Goal: Task Accomplishment & Management: Use online tool/utility

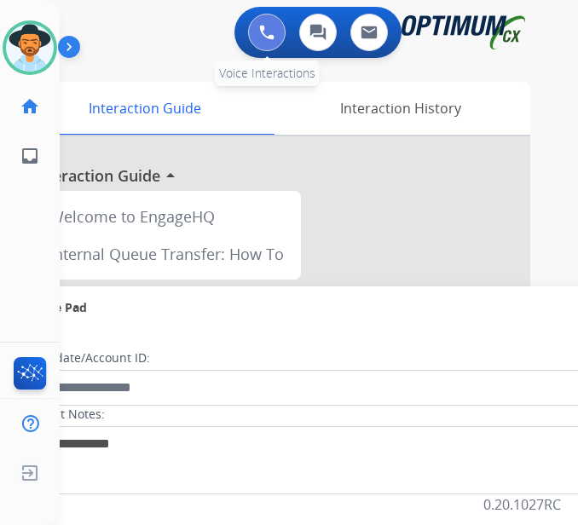
click at [275, 28] on img at bounding box center [266, 32] width 15 height 15
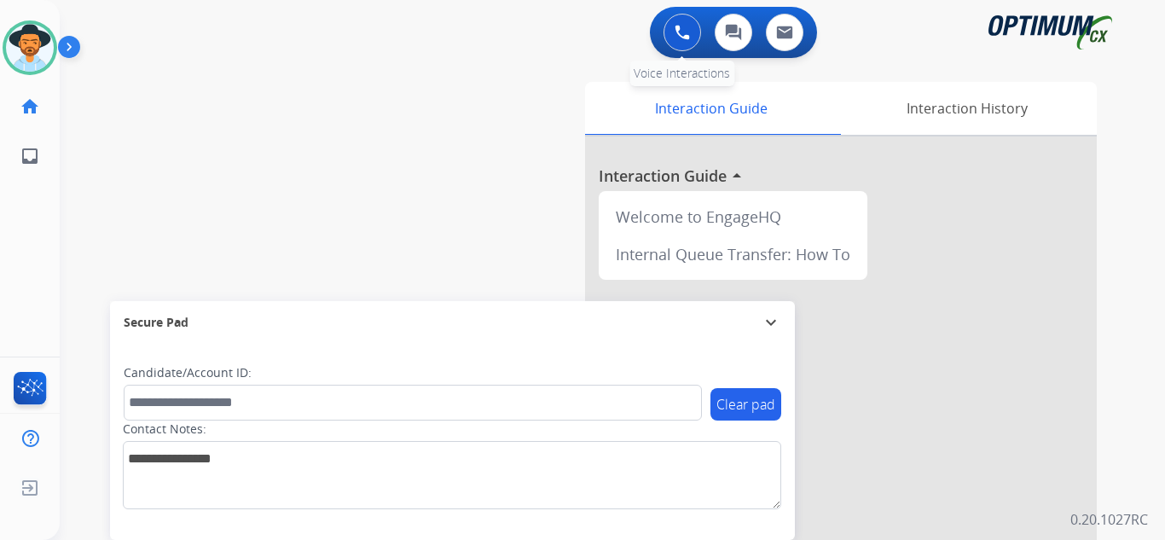
click at [591, 32] on img at bounding box center [682, 32] width 15 height 15
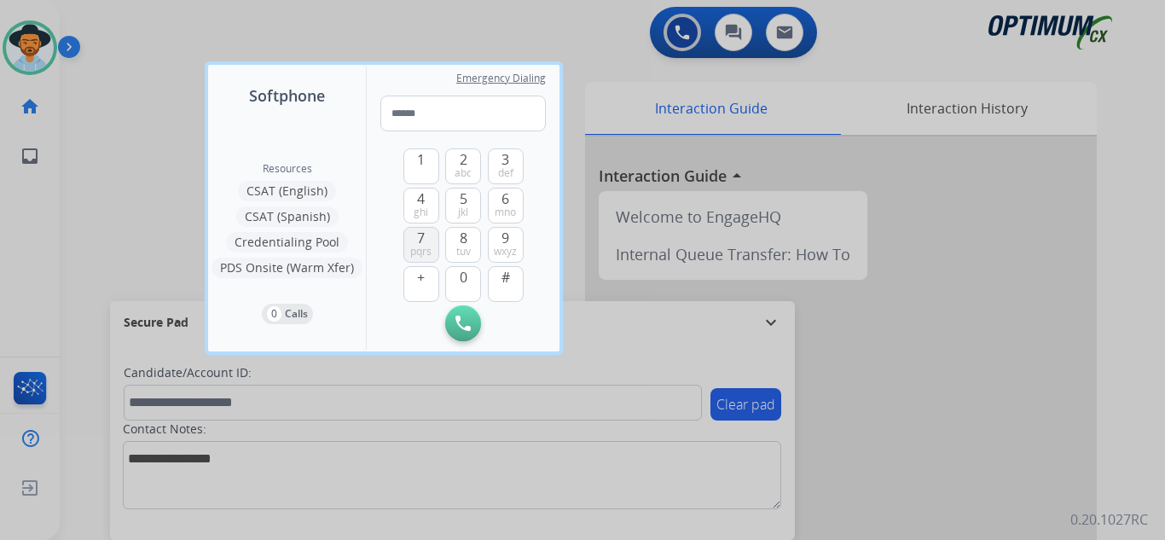
click at [417, 242] on span "7" at bounding box center [421, 238] width 8 height 20
drag, startPoint x: 455, startPoint y: 275, endPoint x: 483, endPoint y: 222, distance: 60.6
click at [456, 273] on button "0" at bounding box center [463, 284] width 36 height 36
click at [509, 153] on span "3" at bounding box center [505, 159] width 8 height 20
click at [422, 246] on span "pqrs" at bounding box center [420, 252] width 21 height 14
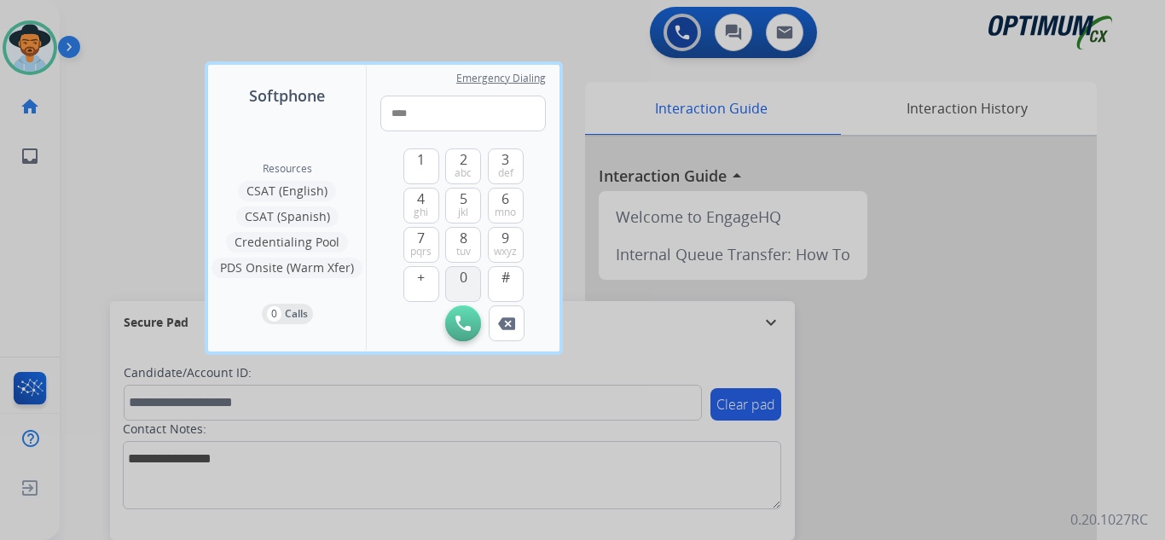
drag, startPoint x: 460, startPoint y: 285, endPoint x: 465, endPoint y: 266, distance: 19.2
click at [462, 280] on span "0" at bounding box center [464, 277] width 8 height 20
click at [470, 243] on button "8 tuv" at bounding box center [463, 245] width 36 height 36
drag, startPoint x: 428, startPoint y: 204, endPoint x: 458, endPoint y: 175, distance: 41.6
click at [428, 203] on button "4 ghi" at bounding box center [421, 206] width 36 height 36
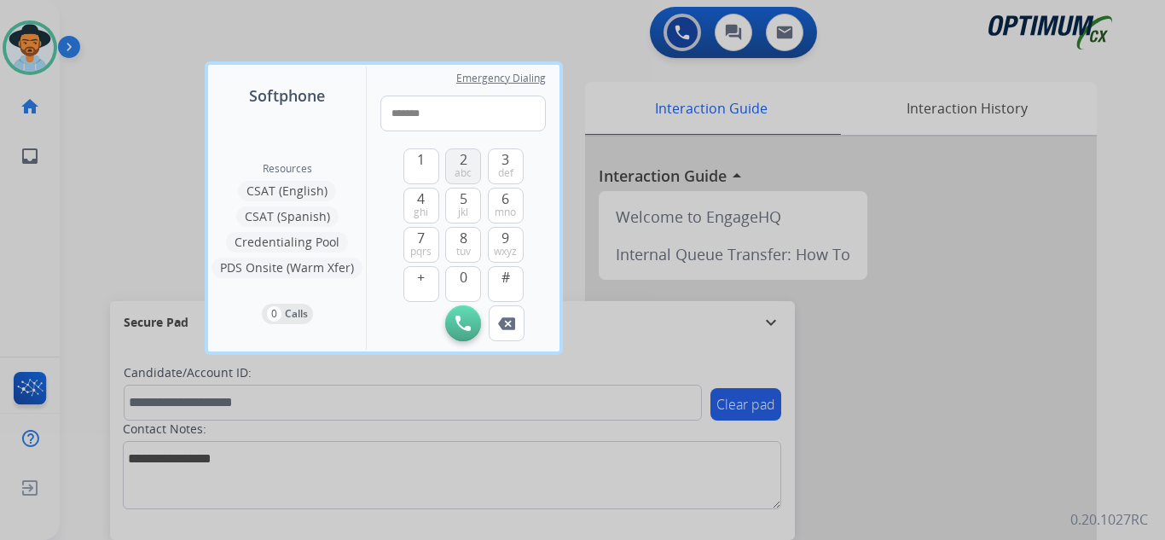
click at [466, 168] on span "abc" at bounding box center [463, 173] width 17 height 14
click at [501, 163] on button "3 def" at bounding box center [506, 166] width 36 height 36
type input "**********"
click at [462, 312] on button "Initiate Call" at bounding box center [463, 323] width 36 height 36
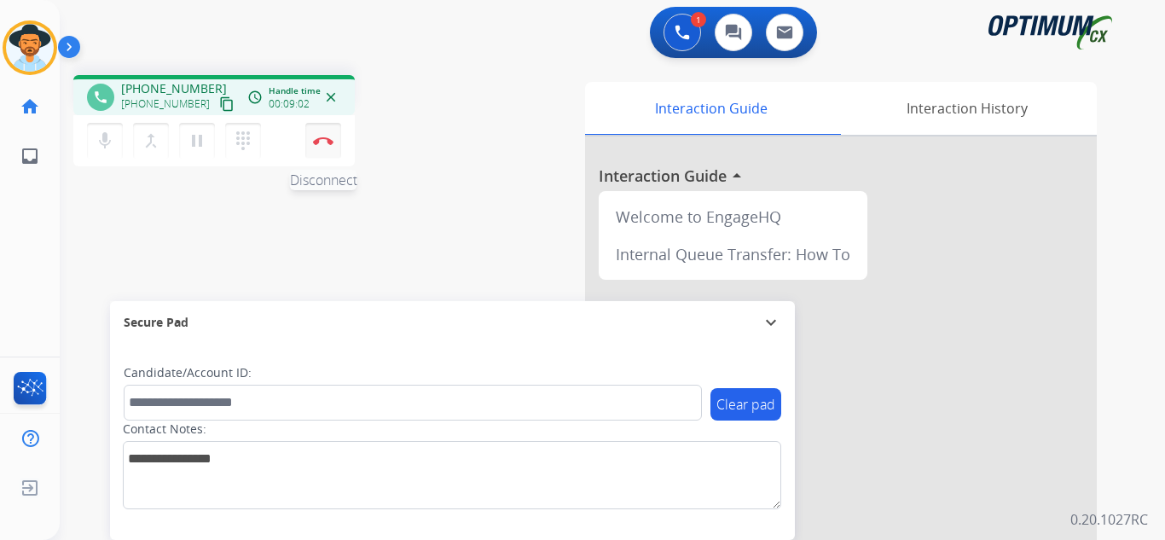
click at [320, 153] on button "Disconnect" at bounding box center [323, 141] width 36 height 36
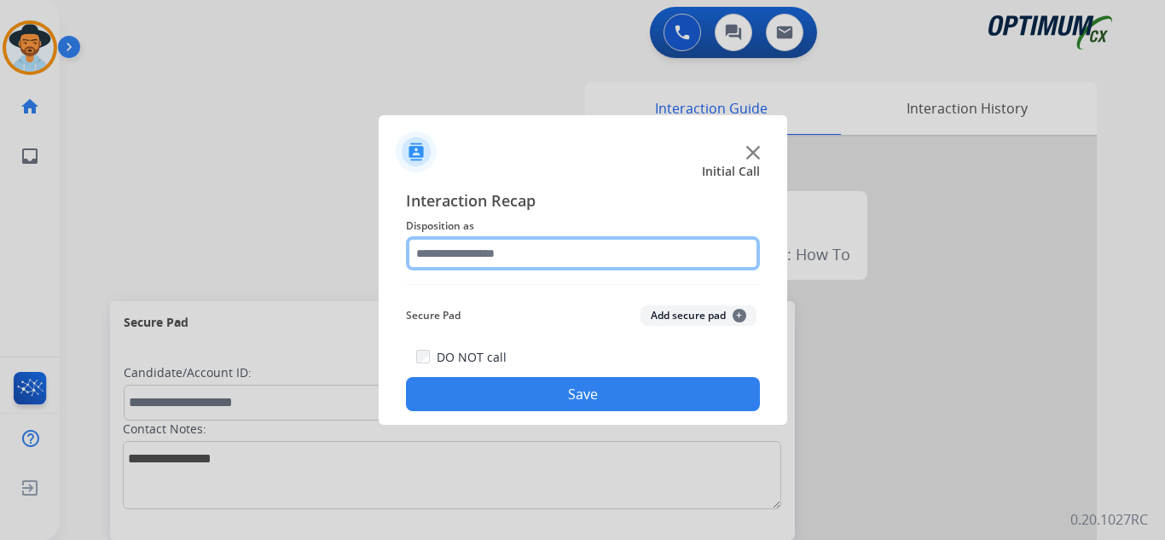
click at [503, 258] on input "text" at bounding box center [583, 253] width 354 height 34
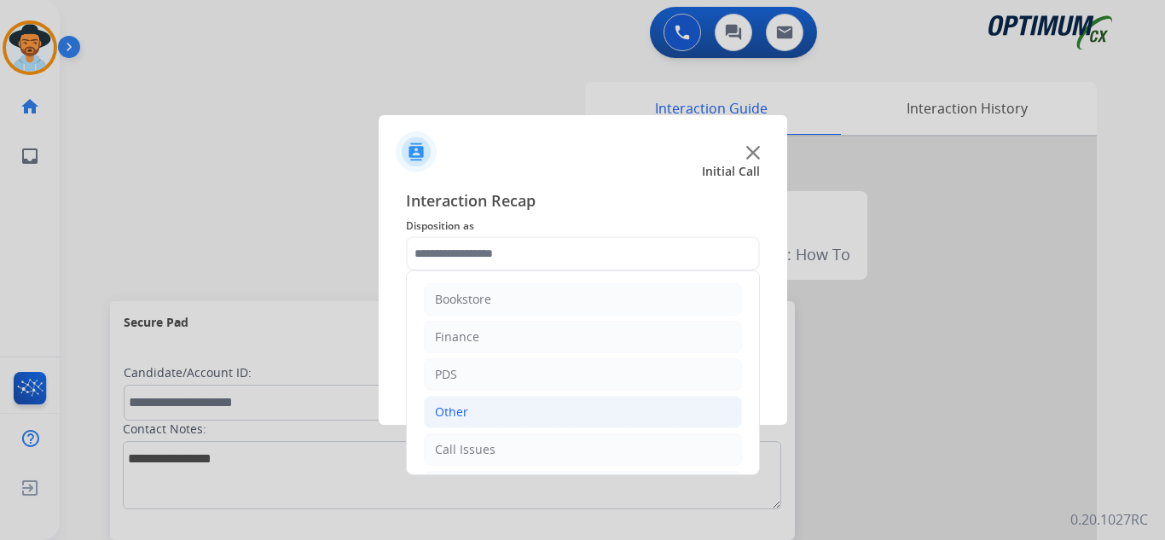
click at [492, 426] on li "Other" at bounding box center [583, 412] width 318 height 32
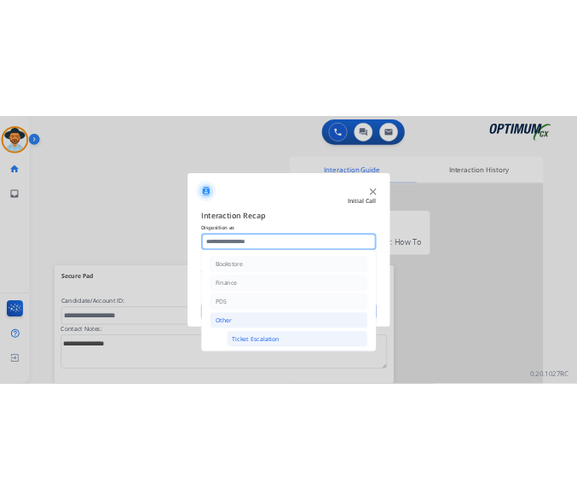
scroll to position [171, 0]
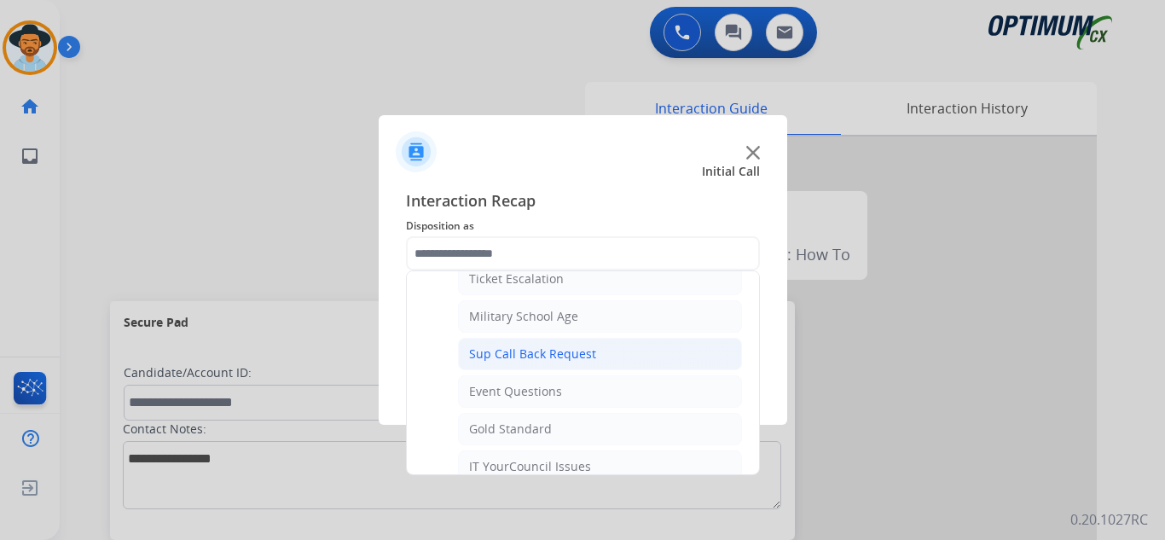
click at [559, 355] on div "Sup Call Back Request" at bounding box center [532, 353] width 127 height 17
type input "**********"
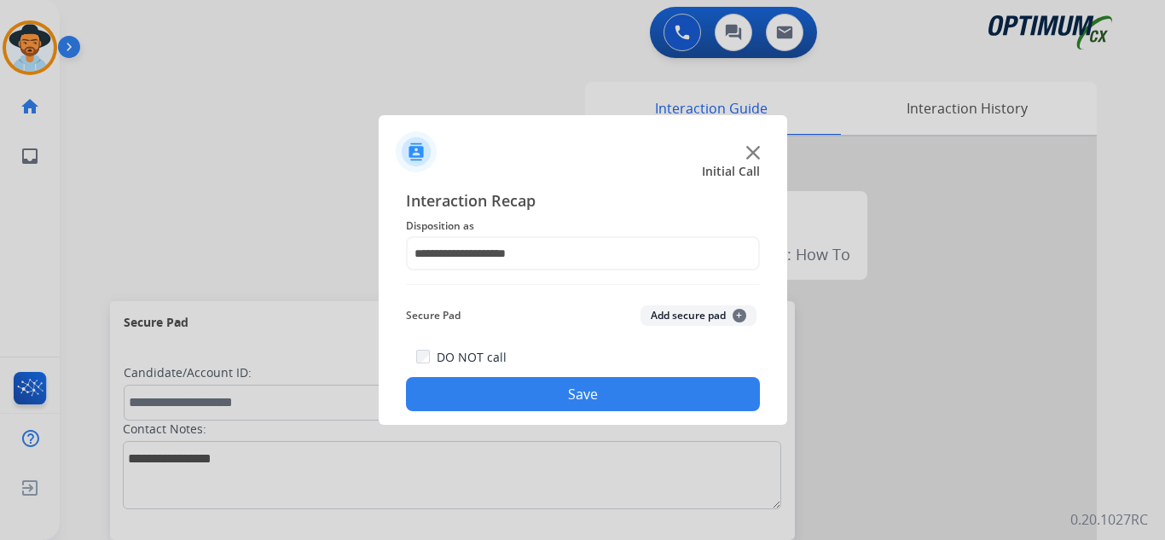
click at [588, 395] on button "Save" at bounding box center [583, 394] width 354 height 34
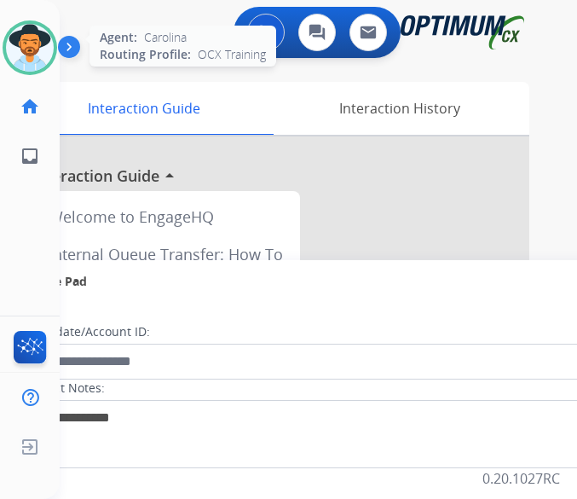
click at [16, 44] on img at bounding box center [30, 48] width 48 height 48
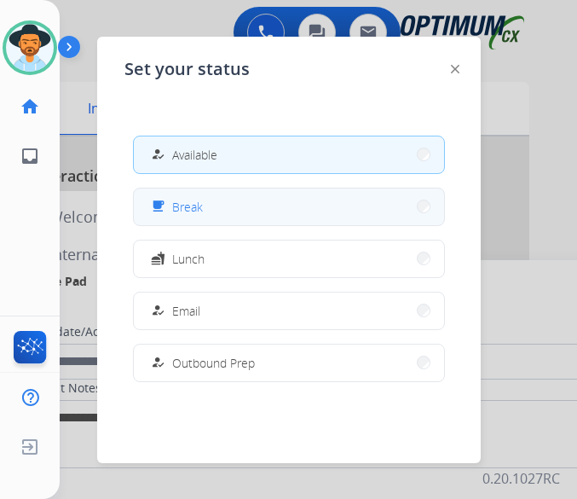
scroll to position [341, 0]
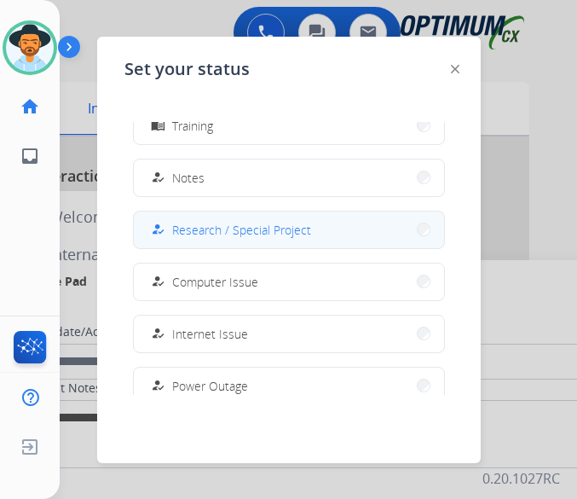
click at [251, 222] on span "Research / Special Project" at bounding box center [241, 230] width 139 height 18
